Goal: Information Seeking & Learning: Understand process/instructions

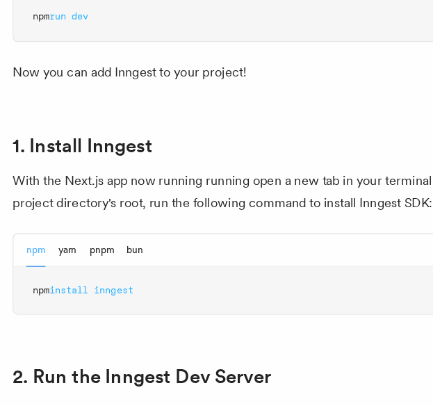
scroll to position [738, 0]
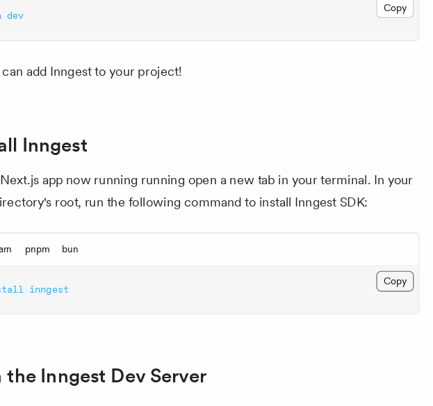
click at [395, 283] on button "Copy Copied" at bounding box center [400, 292] width 33 height 18
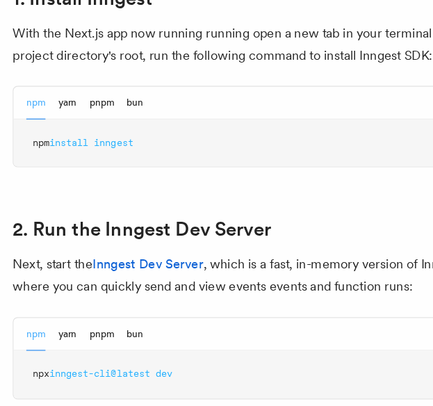
scroll to position [877, 0]
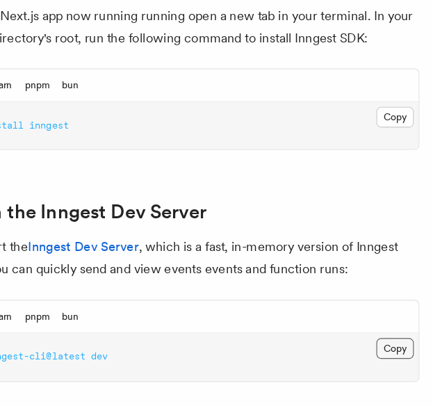
click at [400, 346] on button "Copy Copied" at bounding box center [400, 355] width 33 height 18
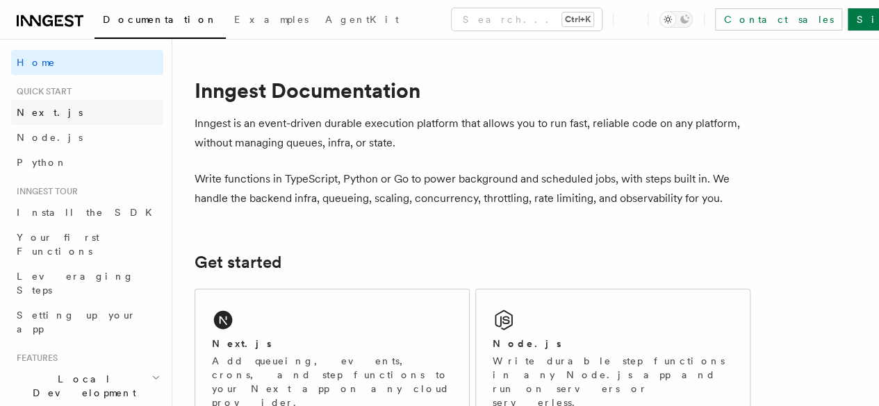
click at [77, 110] on link "Next.js" at bounding box center [87, 112] width 152 height 25
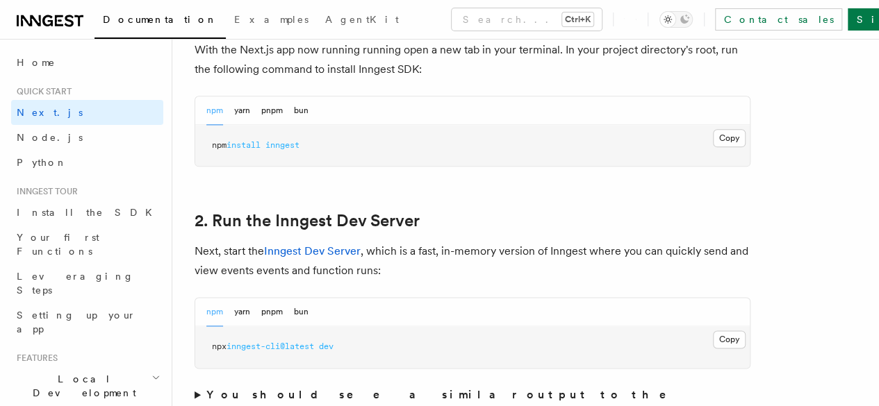
scroll to position [848, 0]
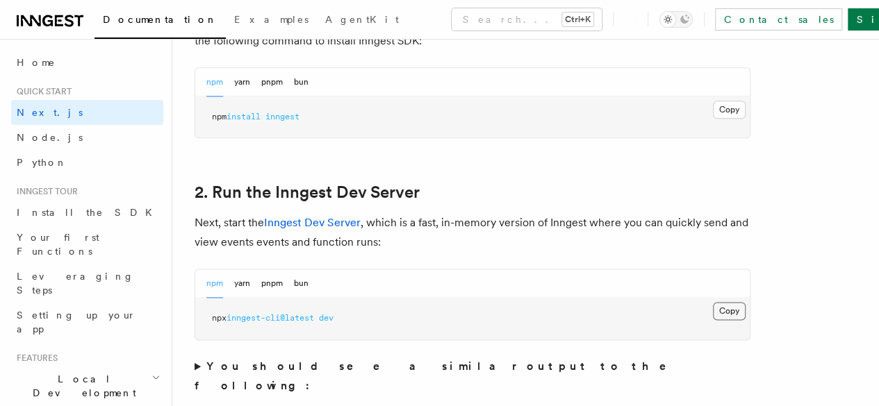
click at [713, 320] on button "Copy Copied" at bounding box center [729, 311] width 33 height 18
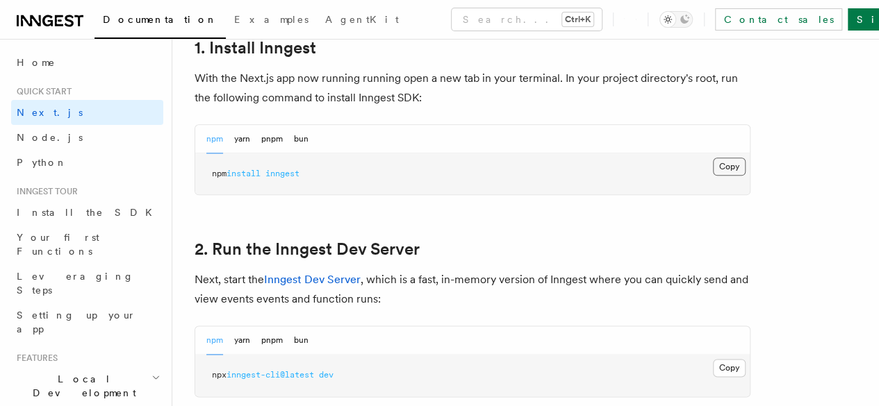
click at [713, 176] on button "Copy Copied" at bounding box center [729, 167] width 33 height 18
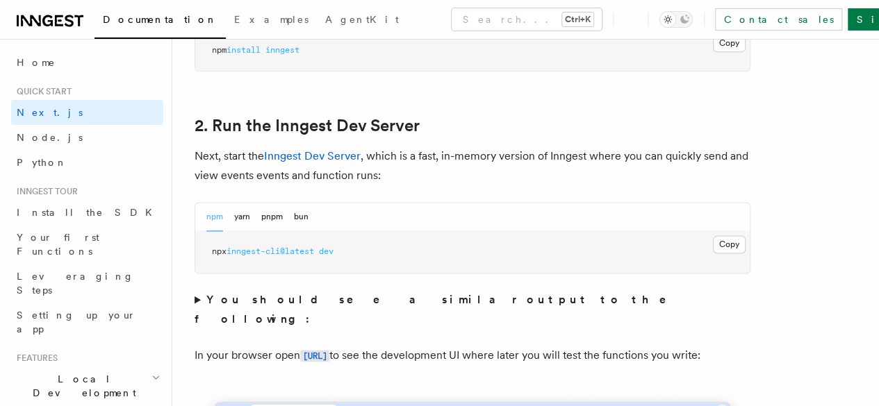
scroll to position [916, 0]
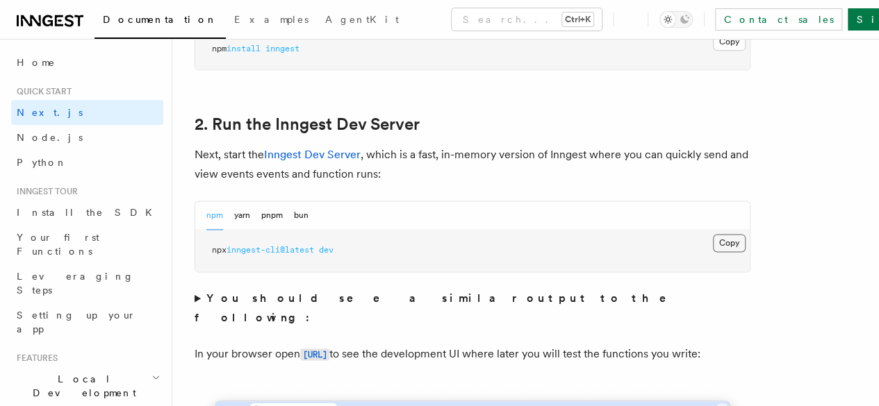
click at [713, 252] on button "Copy Copied" at bounding box center [729, 243] width 33 height 18
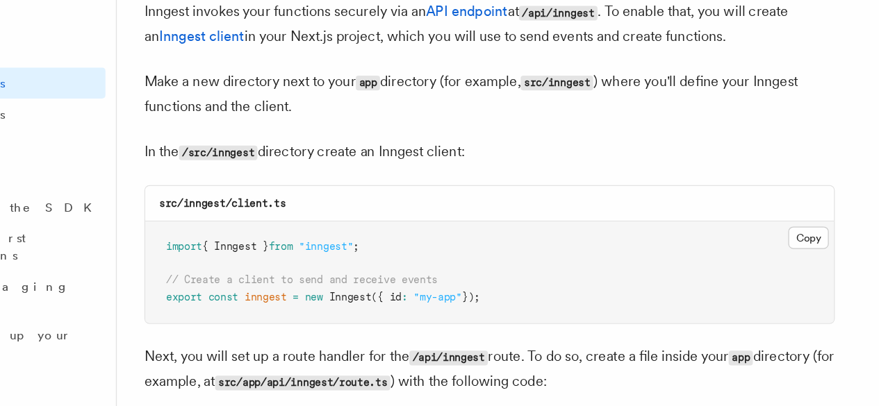
scroll to position [1680, 0]
